Goal: Task Accomplishment & Management: Complete application form

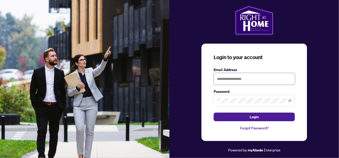
click at [261, 84] on input "text" at bounding box center [254, 79] width 81 height 12
type input "**********"
click at [214, 113] on button "Login" at bounding box center [254, 117] width 81 height 9
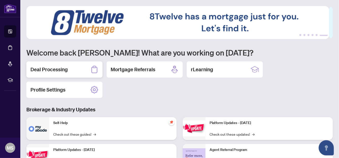
click at [57, 67] on h2 "Deal Processing" at bounding box center [48, 69] width 37 height 7
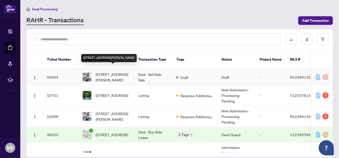
click at [104, 72] on span "[STREET_ADDRESS][PERSON_NAME]" at bounding box center [113, 77] width 35 height 11
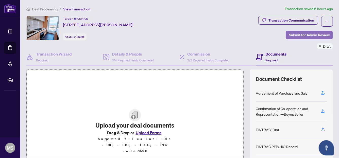
click at [294, 35] on span "Submit for Admin Review" at bounding box center [309, 35] width 41 height 8
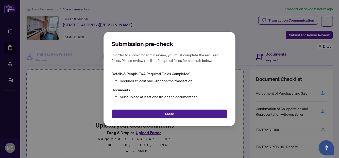
click at [187, 113] on button "Close" at bounding box center [170, 114] width 116 height 9
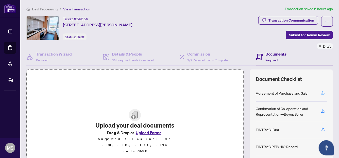
click at [321, 93] on icon "button" at bounding box center [323, 93] width 4 height 1
click at [282, 88] on div "Agreement of Purchase and Sale" at bounding box center [291, 93] width 71 height 17
click at [321, 92] on icon "button" at bounding box center [323, 93] width 5 height 5
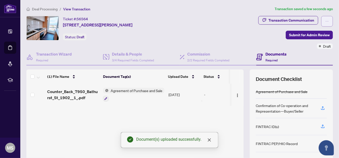
click at [321, 23] on button "button" at bounding box center [327, 21] width 12 height 11
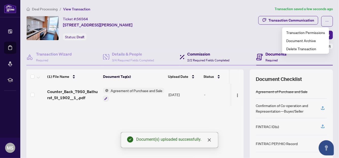
drag, startPoint x: 224, startPoint y: 53, endPoint x: 248, endPoint y: 47, distance: 24.3
click at [224, 53] on h4 "Commission" at bounding box center [208, 54] width 42 height 6
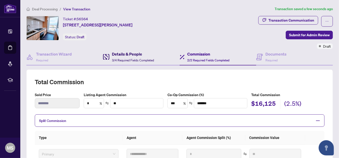
click at [138, 55] on h4 "Details & People" at bounding box center [133, 54] width 42 height 6
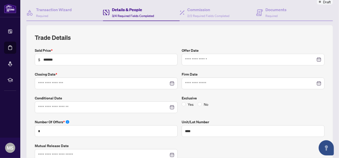
type input "**********"
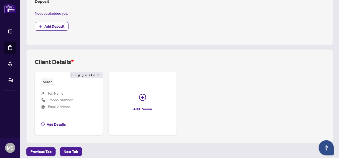
scroll to position [219, 0]
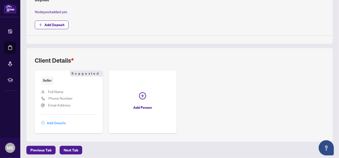
click at [53, 119] on span "Add Details" at bounding box center [56, 123] width 19 height 8
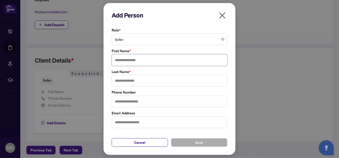
click at [132, 60] on input "text" at bounding box center [170, 60] width 116 height 12
type input "****"
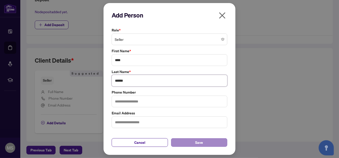
type input "******"
click at [210, 145] on button "Save" at bounding box center [199, 142] width 56 height 9
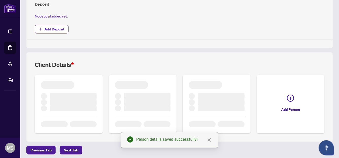
scroll to position [212, 0]
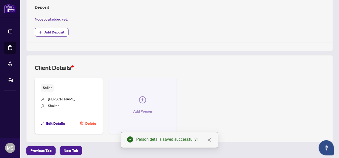
click at [137, 103] on button "Add Person" at bounding box center [143, 106] width 68 height 56
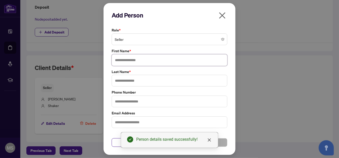
click at [144, 59] on input "text" at bounding box center [170, 60] width 116 height 12
type input "*****"
type input "******"
click at [226, 144] on button "Save" at bounding box center [199, 142] width 56 height 9
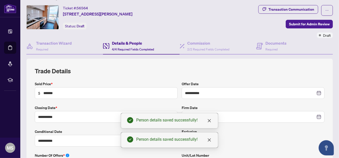
scroll to position [0, 0]
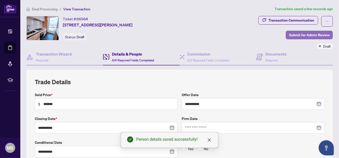
click at [293, 36] on span "Submit for Admin Review" at bounding box center [309, 35] width 41 height 8
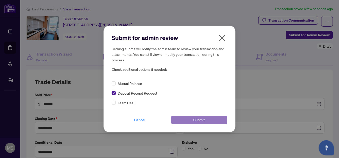
click at [206, 119] on button "Submit" at bounding box center [199, 120] width 56 height 9
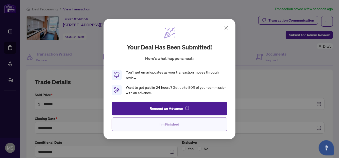
click at [182, 126] on button "I'm Finished" at bounding box center [170, 125] width 116 height 14
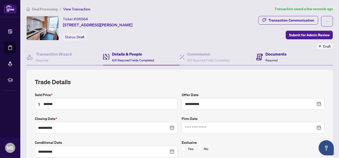
click at [280, 54] on h4 "Documents" at bounding box center [276, 54] width 21 height 6
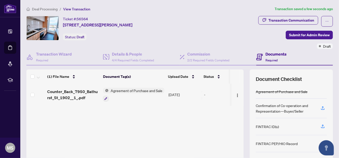
scroll to position [53, 0]
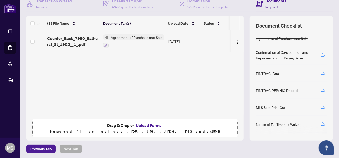
click at [138, 125] on button "Upload Forms" at bounding box center [148, 125] width 29 height 7
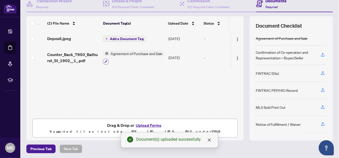
click at [106, 61] on icon "button" at bounding box center [105, 61] width 3 height 3
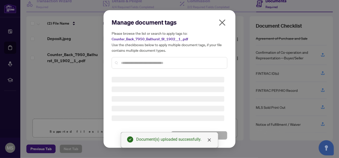
click at [143, 62] on div "Manage document tags Please browse the list or search to apply tags to: Counter…" at bounding box center [170, 45] width 116 height 55
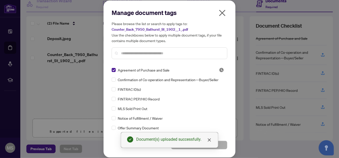
click at [151, 58] on div at bounding box center [170, 53] width 116 height 12
click at [154, 53] on input "text" at bounding box center [172, 54] width 102 height 6
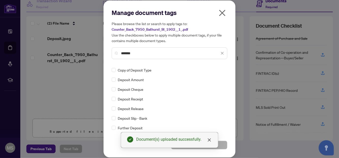
type input "*******"
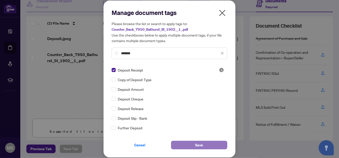
click at [209, 143] on button "Save" at bounding box center [199, 145] width 56 height 9
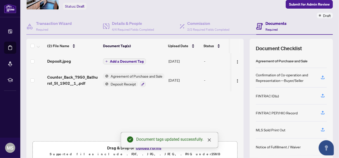
scroll to position [16, 0]
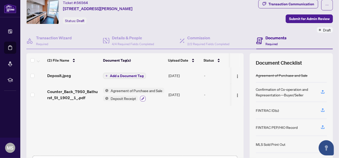
click at [142, 98] on icon "button" at bounding box center [142, 98] width 3 height 3
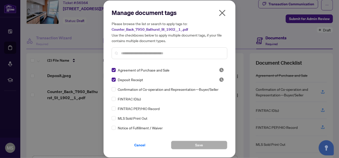
click at [140, 52] on input "text" at bounding box center [172, 54] width 102 height 6
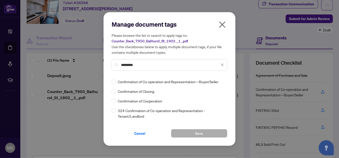
type input "*********"
click at [117, 81] on div "Confirmation of Co-operation and Representation—Buyer/Seller" at bounding box center [168, 82] width 113 height 6
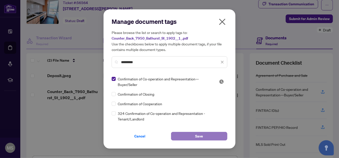
click at [189, 135] on button "Save" at bounding box center [199, 136] width 56 height 9
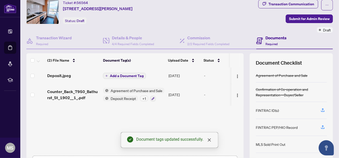
click at [133, 97] on span "Deposit Receipt" at bounding box center [123, 99] width 29 height 6
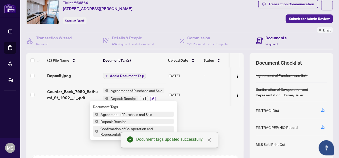
click at [154, 96] on button "button" at bounding box center [153, 99] width 6 height 6
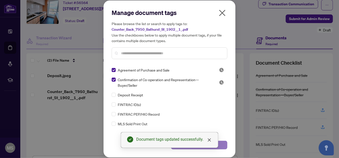
click at [224, 145] on button "Save" at bounding box center [199, 145] width 56 height 9
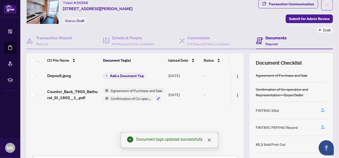
click at [125, 73] on button "Add a Document Tag" at bounding box center [124, 76] width 43 height 6
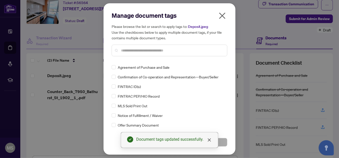
click at [144, 50] on input "text" at bounding box center [172, 51] width 102 height 6
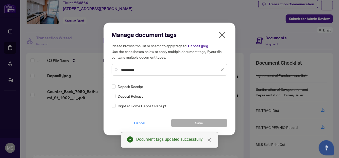
type input "**********"
click at [115, 89] on div "Deposit Receipt Deposit Release Right at Home Deposit Receipt" at bounding box center [170, 96] width 116 height 25
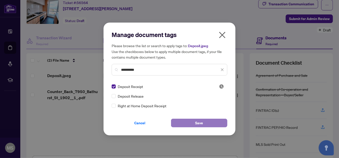
click at [202, 124] on span "Save" at bounding box center [199, 123] width 8 height 8
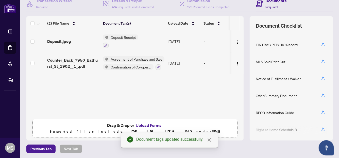
scroll to position [49, 0]
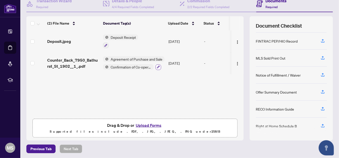
click at [160, 66] on icon "button" at bounding box center [158, 67] width 3 height 3
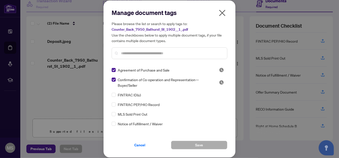
click at [135, 53] on input "text" at bounding box center [172, 54] width 102 height 6
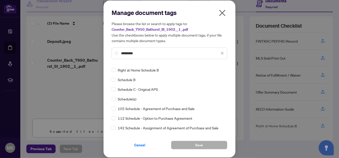
type input "********"
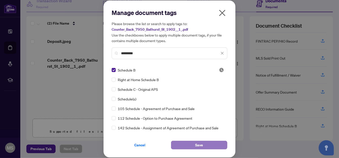
click at [196, 143] on span "Save" at bounding box center [199, 145] width 8 height 8
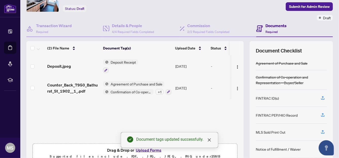
scroll to position [28, 0]
